Goal: Task Accomplishment & Management: Manage account settings

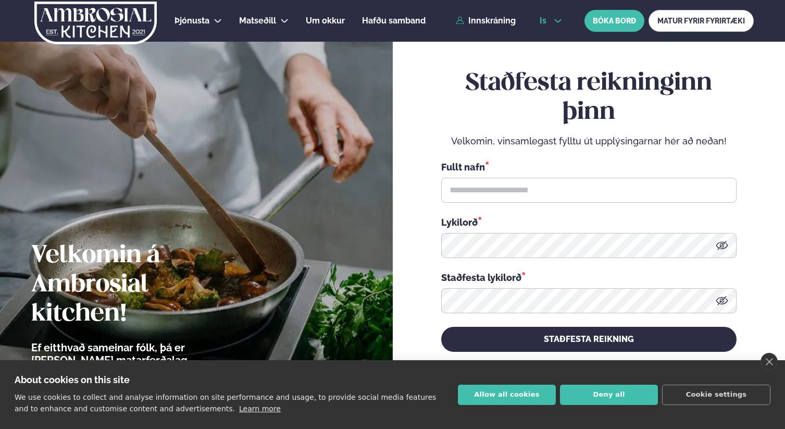
click at [549, 18] on button "is" at bounding box center [550, 21] width 39 height 8
click at [550, 38] on link "en" at bounding box center [550, 39] width 39 height 21
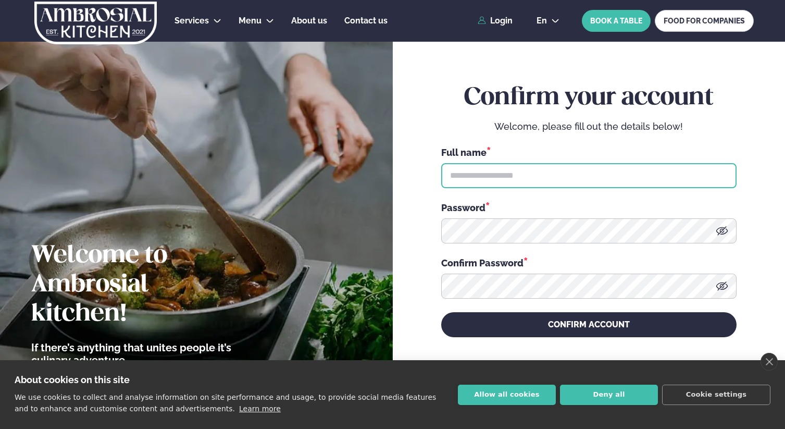
click at [491, 167] on input "text" at bounding box center [588, 175] width 295 height 25
type input "*"
type input "**********"
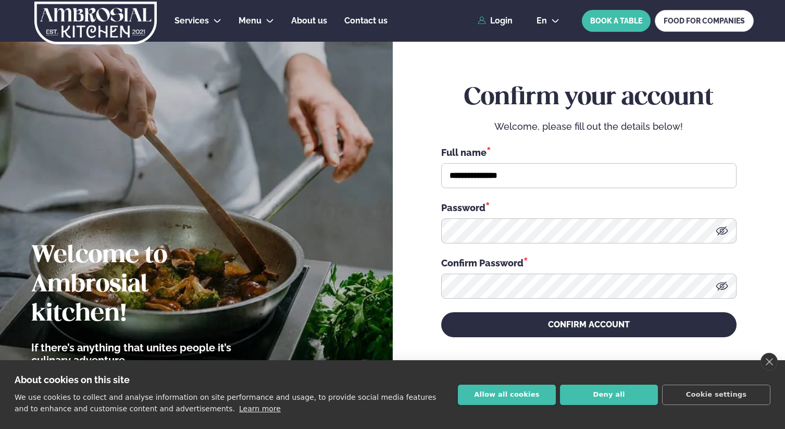
click at [429, 175] on form "**********" at bounding box center [589, 210] width 330 height 396
click at [587, 390] on button "Deny all" at bounding box center [609, 394] width 98 height 20
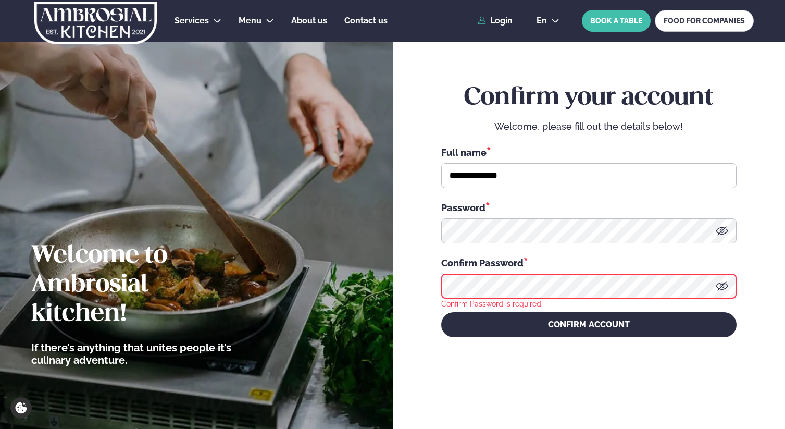
click at [723, 232] on icon at bounding box center [722, 231] width 13 height 13
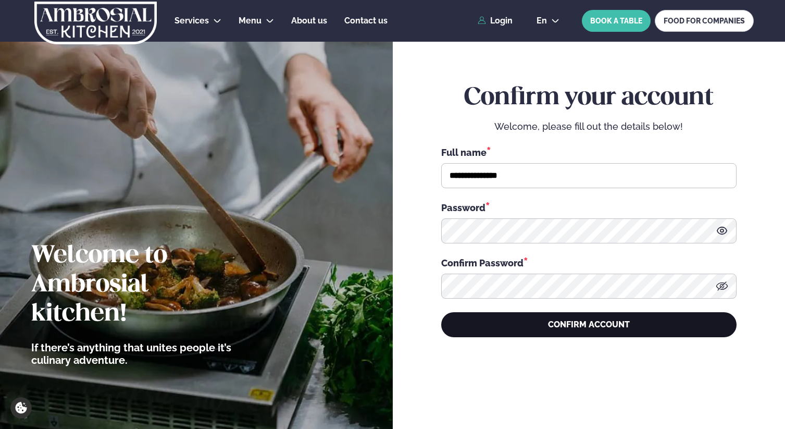
click at [501, 321] on button "CONFIRM ACCOUNT" at bounding box center [588, 324] width 295 height 25
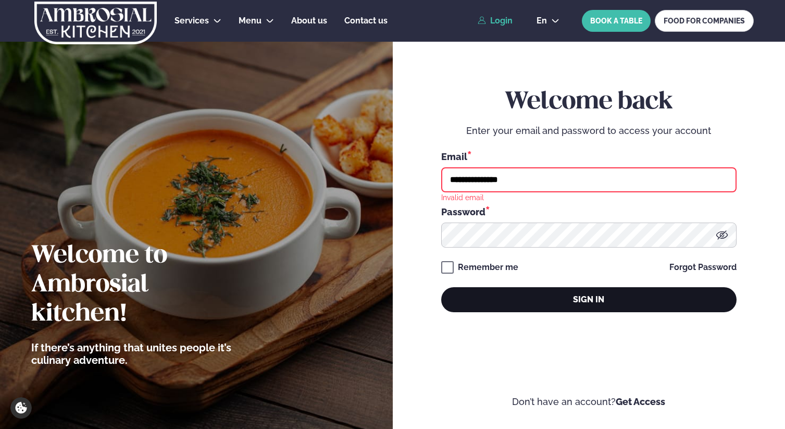
click at [490, 289] on button "Sign in" at bounding box center [588, 299] width 295 height 25
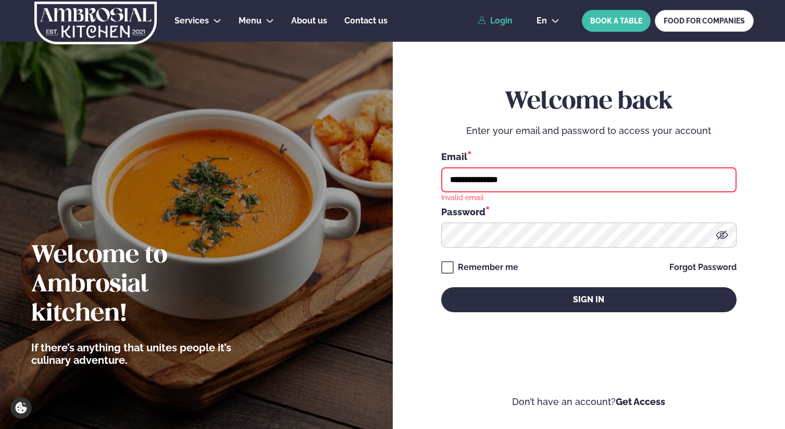
click at [510, 183] on input "**********" at bounding box center [588, 179] width 295 height 25
type input "**********"
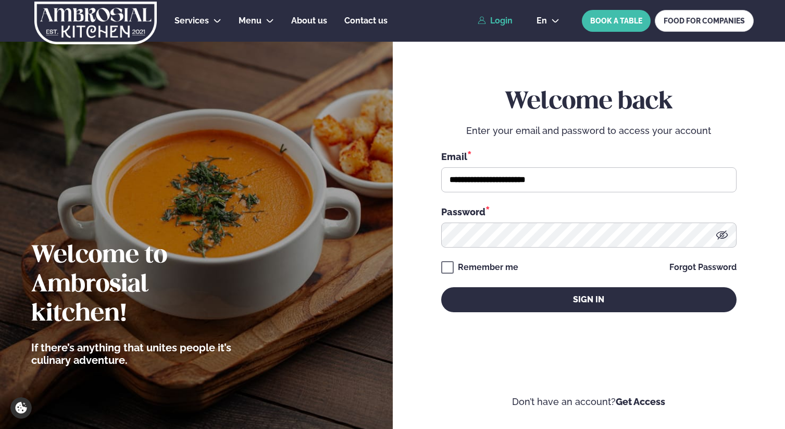
click at [510, 317] on div "**********" at bounding box center [588, 199] width 295 height 375
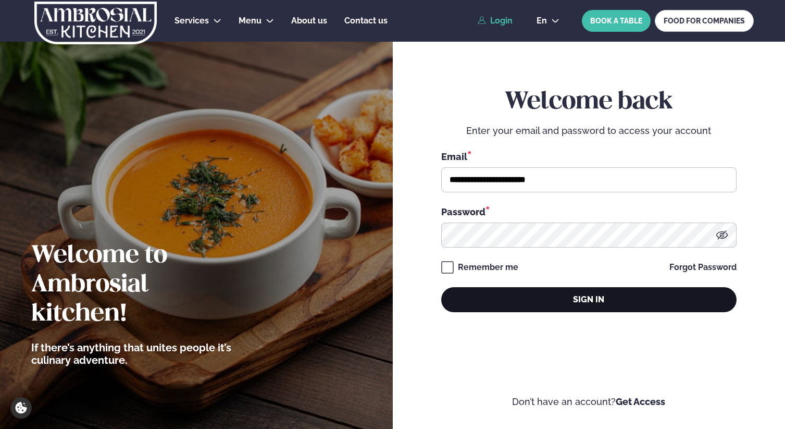
click at [510, 308] on button "Sign in" at bounding box center [588, 299] width 295 height 25
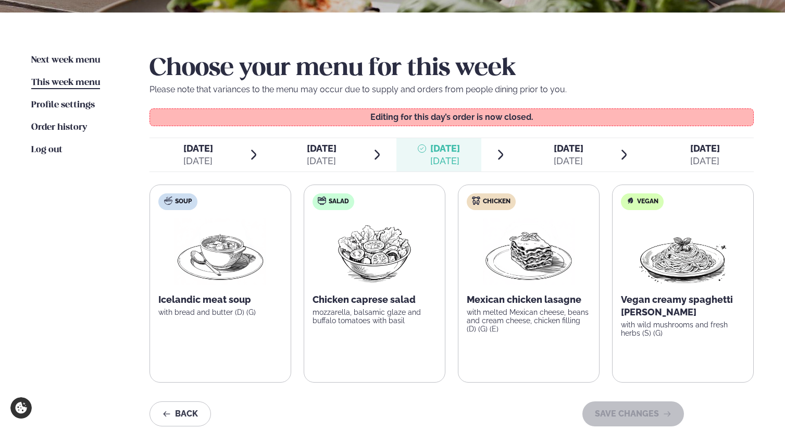
scroll to position [226, 0]
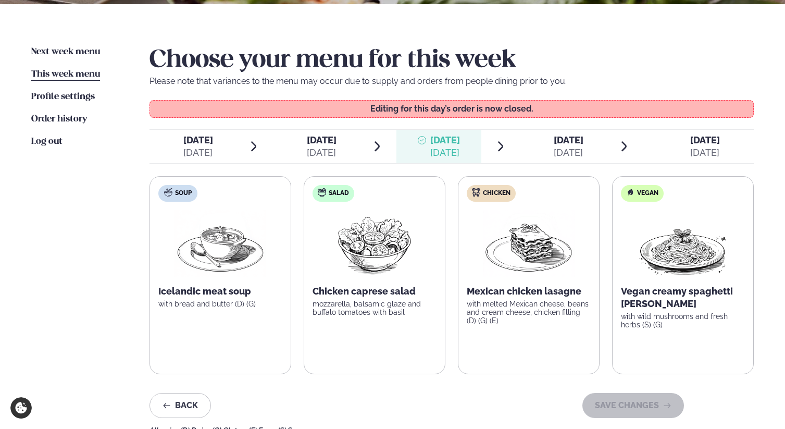
click at [683, 142] on icon at bounding box center [682, 140] width 8 height 8
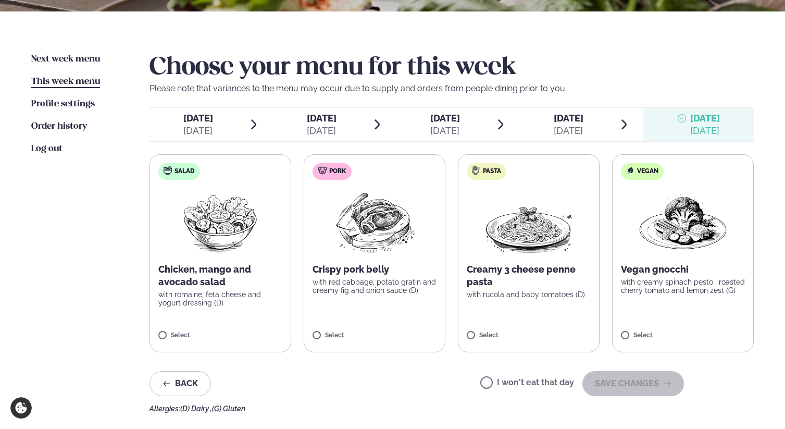
scroll to position [214, 0]
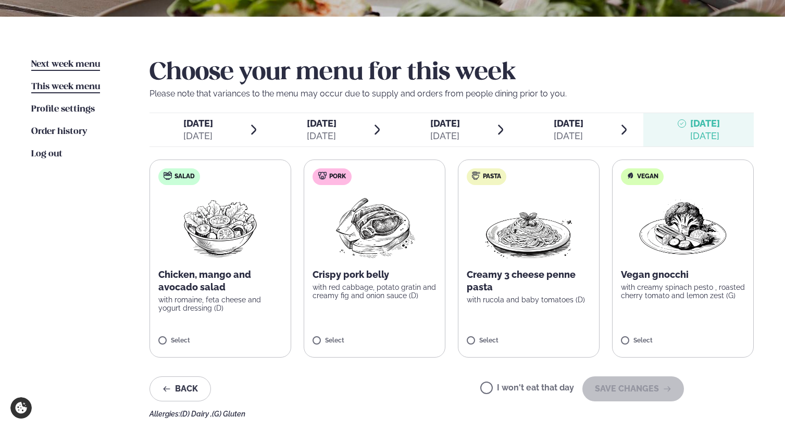
click at [73, 59] on link "Next week menu Next week" at bounding box center [65, 64] width 69 height 13
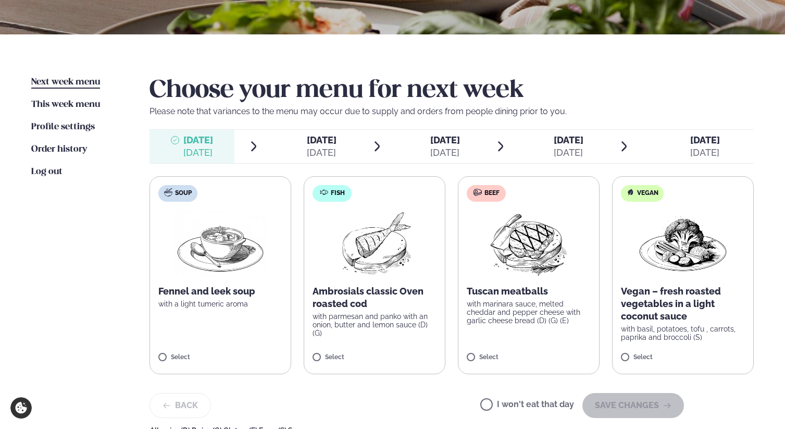
scroll to position [213, 0]
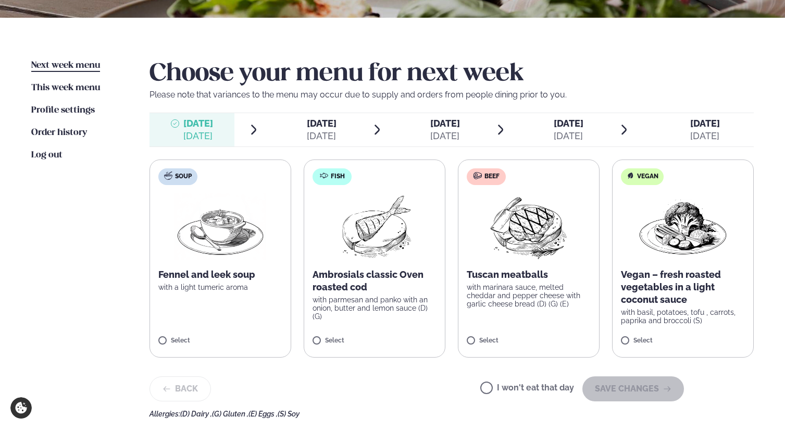
click at [315, 134] on div "[DATE]" at bounding box center [322, 136] width 30 height 13
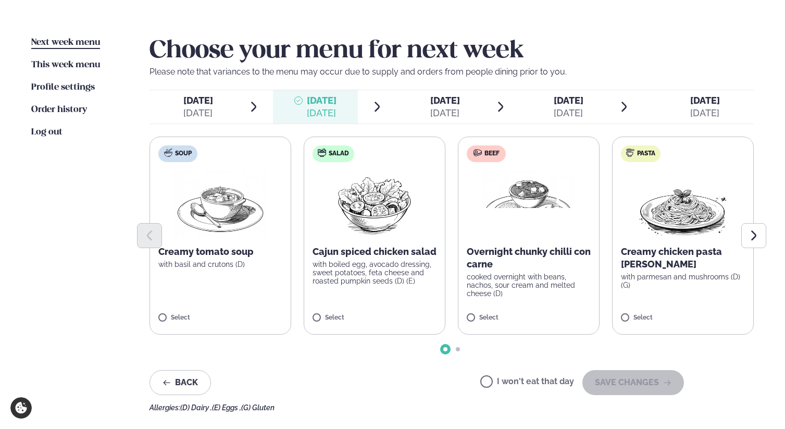
scroll to position [235, 0]
click at [430, 105] on span "[DATE]" at bounding box center [445, 100] width 30 height 11
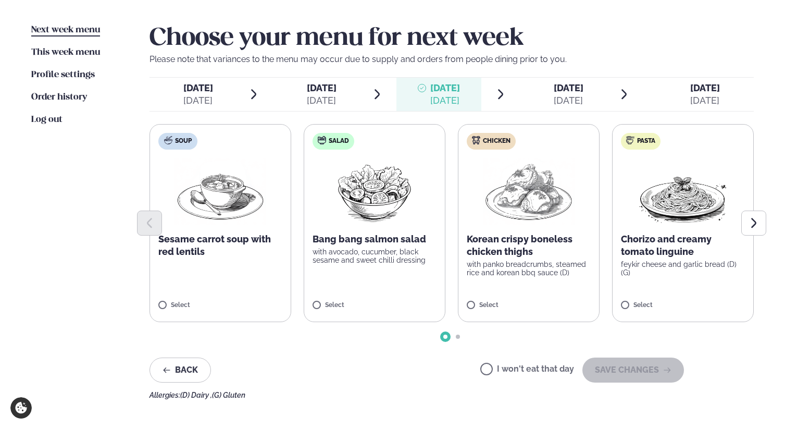
scroll to position [254, 0]
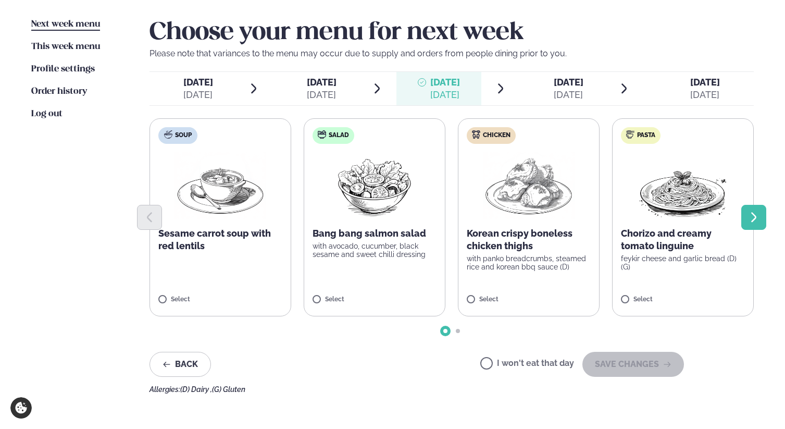
click at [750, 215] on icon "Next slide" at bounding box center [754, 217] width 13 height 13
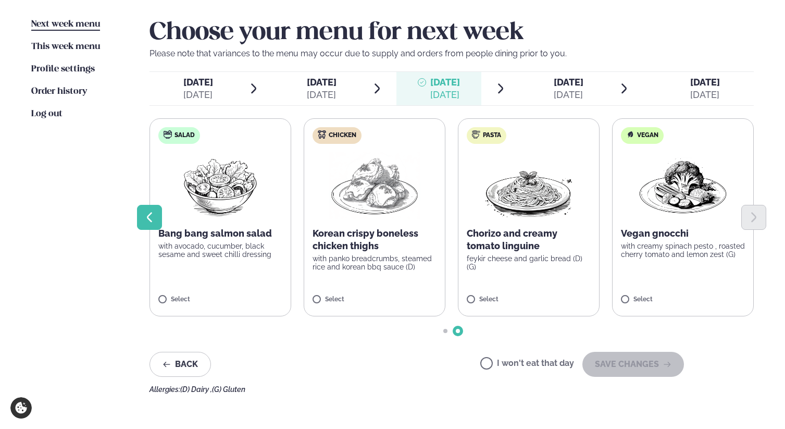
click at [146, 212] on icon "Previous slide" at bounding box center [149, 217] width 13 height 13
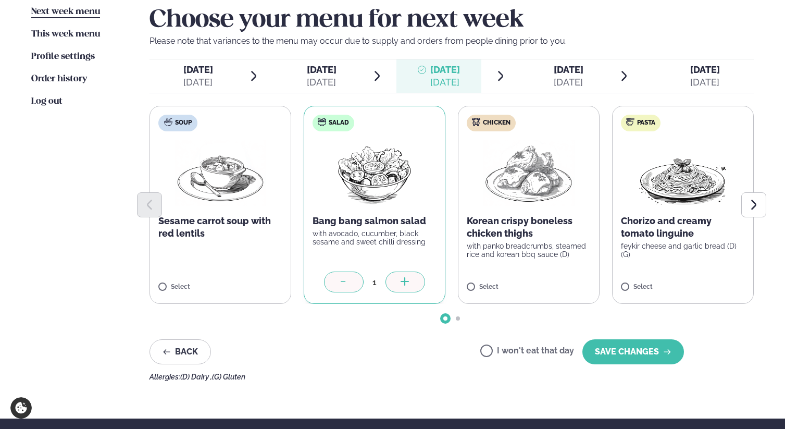
scroll to position [259, 0]
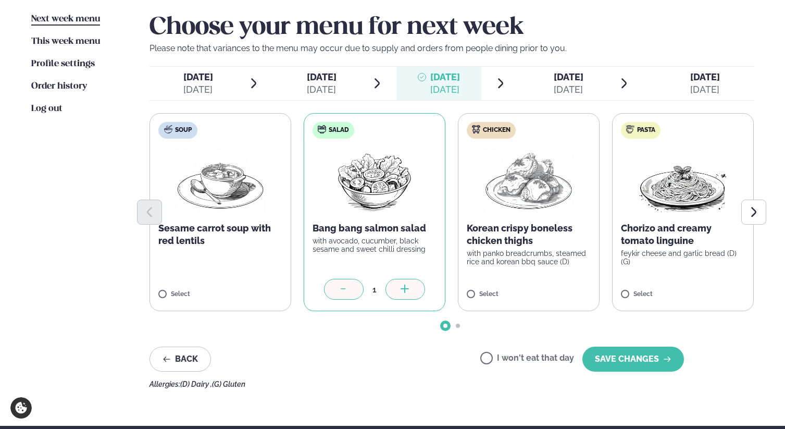
drag, startPoint x: 606, startPoint y: 362, endPoint x: 416, endPoint y: 374, distance: 191.1
click at [416, 374] on div "Choose your menu for next week Please note that variances to the menu may occur…" at bounding box center [452, 200] width 604 height 375
click at [641, 358] on button "SAVE CHANGES" at bounding box center [633, 358] width 102 height 25
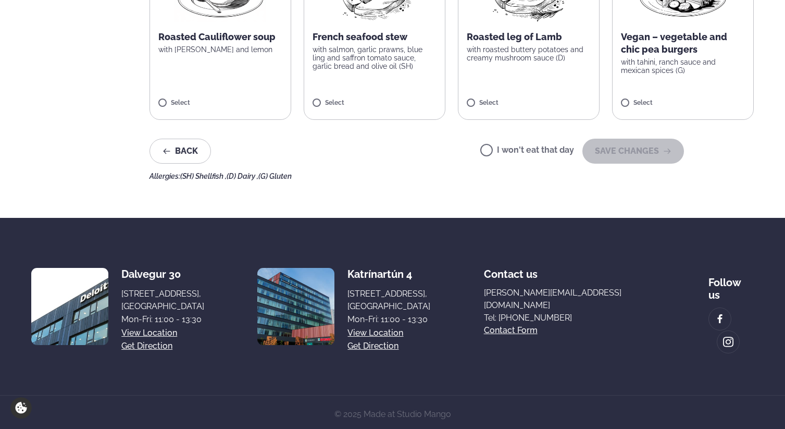
scroll to position [11, 0]
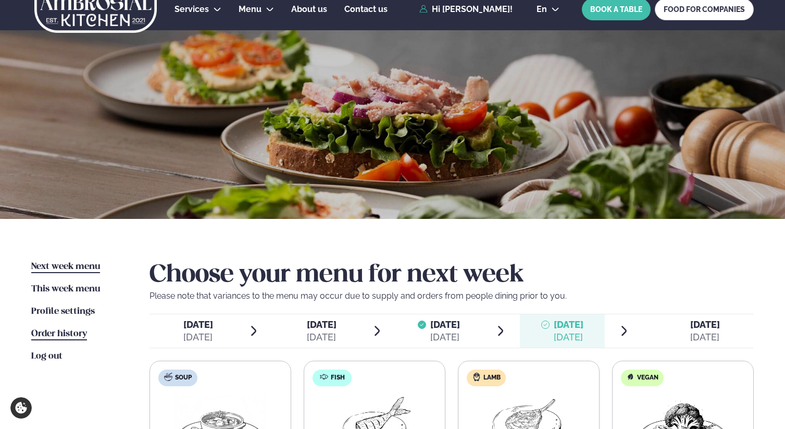
click at [57, 336] on span "Order history" at bounding box center [59, 333] width 56 height 9
